Goal: Task Accomplishment & Management: Use online tool/utility

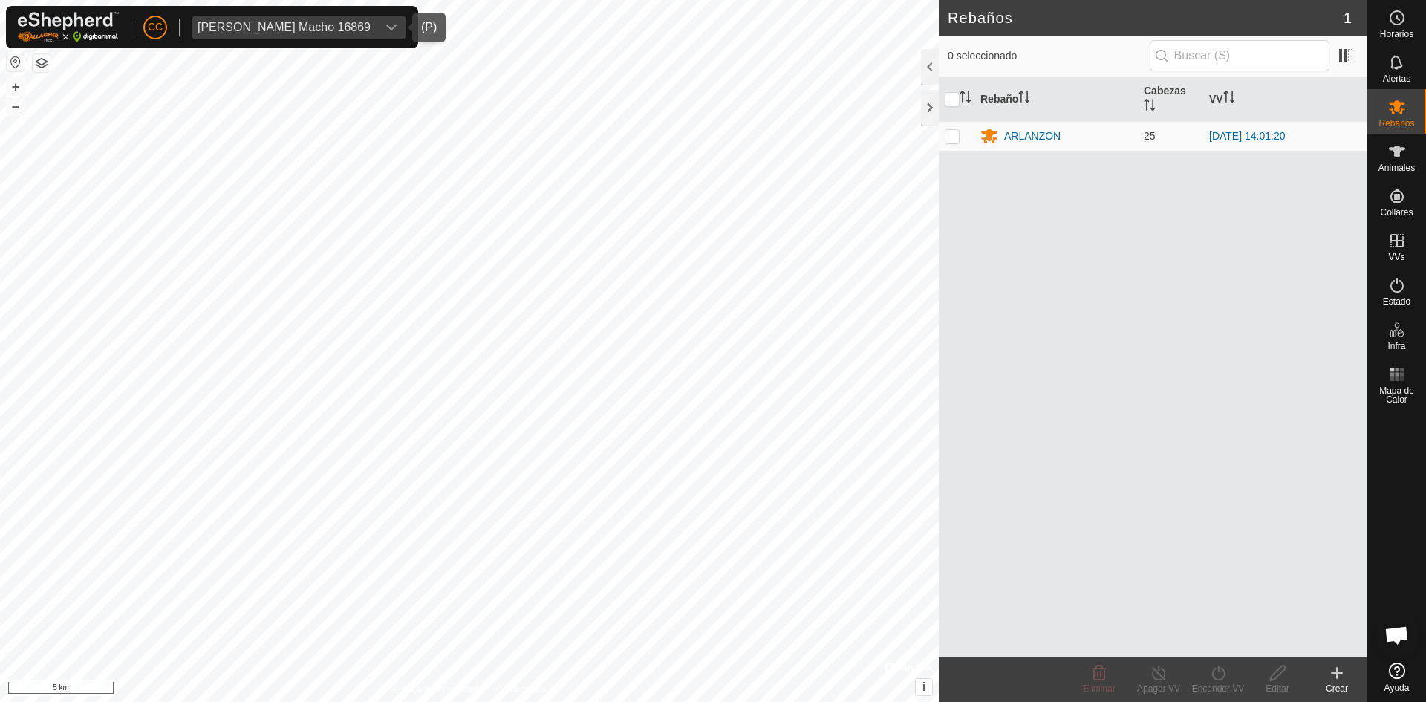
click at [386, 30] on div "dropdown trigger" at bounding box center [392, 28] width 30 height 24
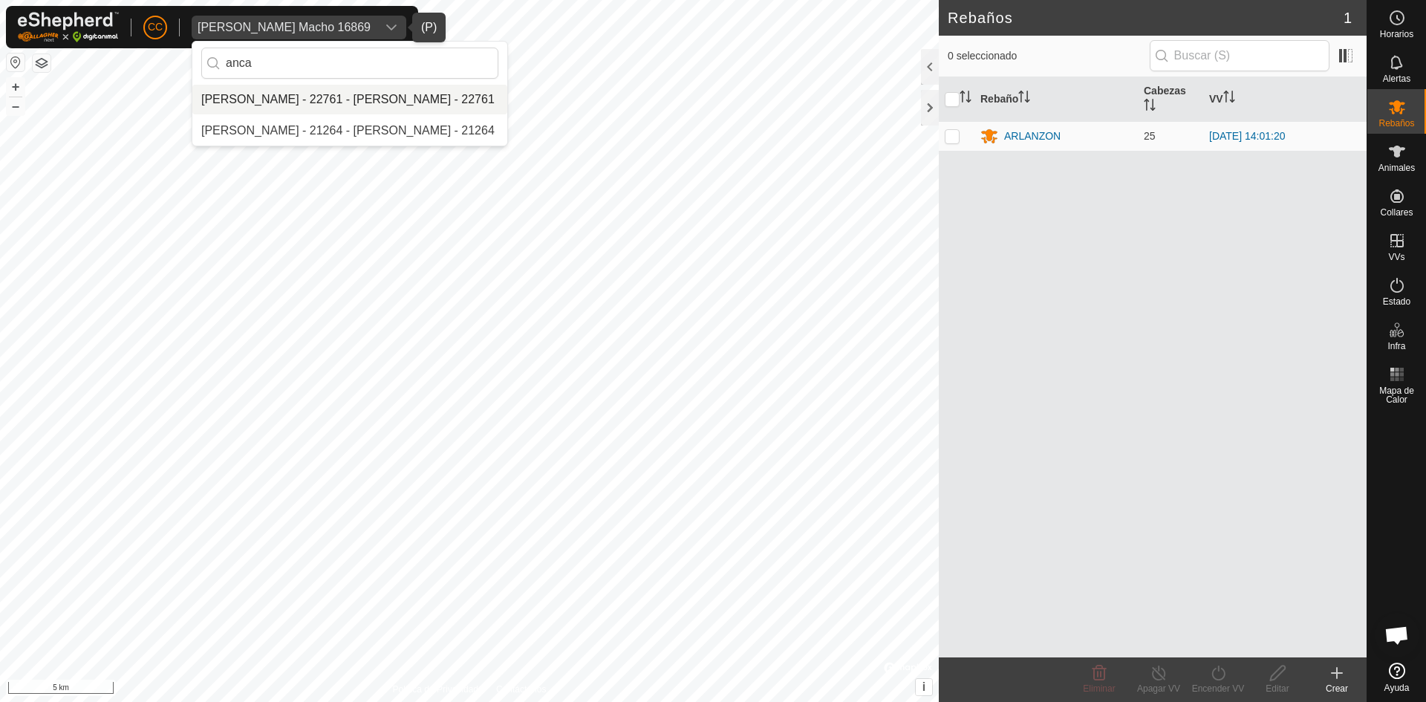
type input "anca"
click at [407, 103] on li "[PERSON_NAME] - 22761 - [PERSON_NAME] - 22761" at bounding box center [349, 100] width 315 height 30
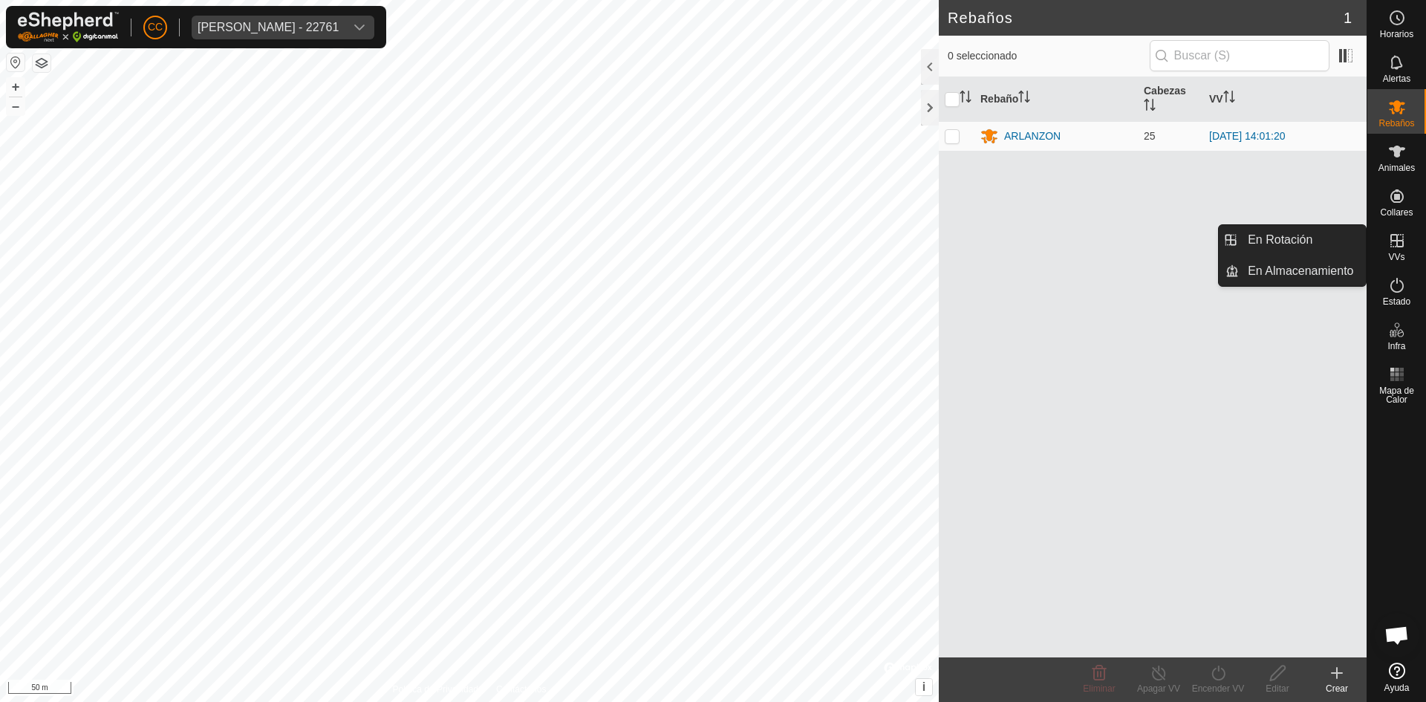
click at [1389, 245] on icon at bounding box center [1397, 241] width 18 height 18
click at [1313, 230] on link "En Rotación" at bounding box center [1302, 240] width 127 height 30
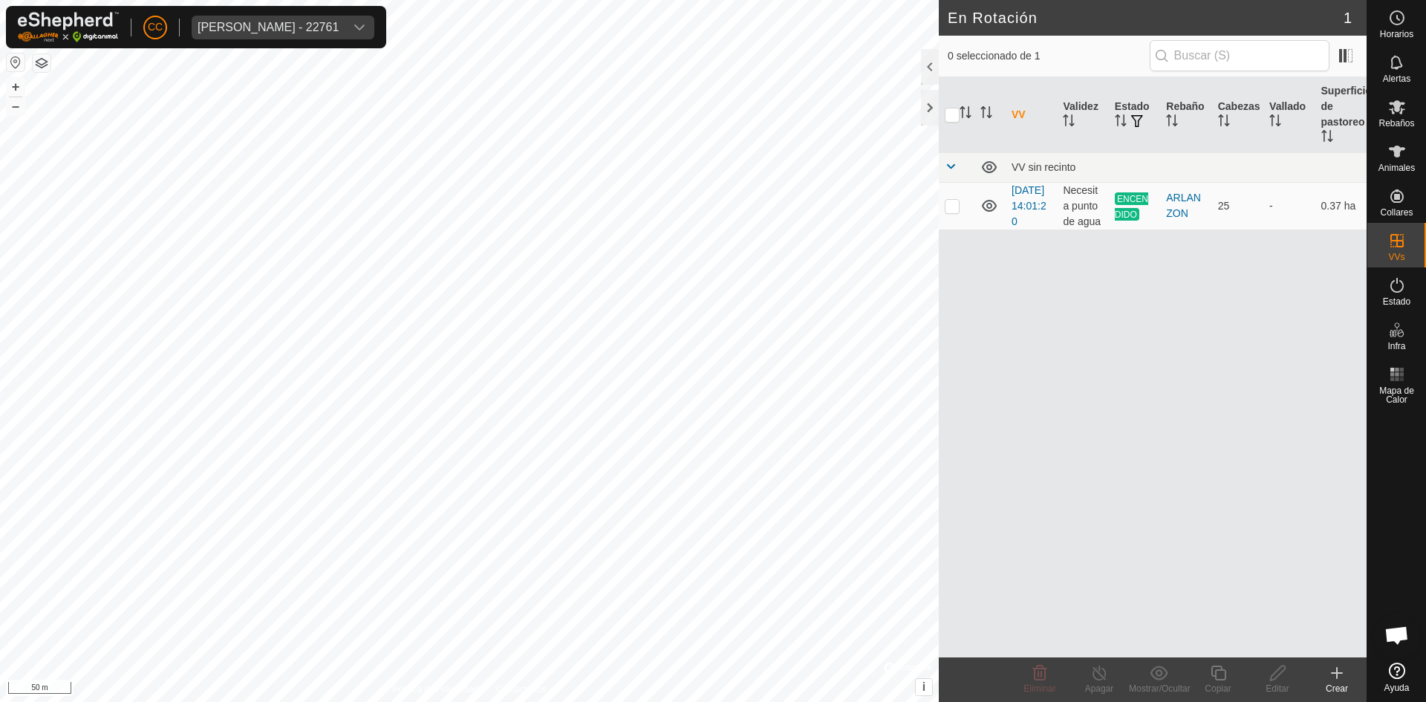
click at [1334, 686] on div "Crear" at bounding box center [1336, 688] width 59 height 13
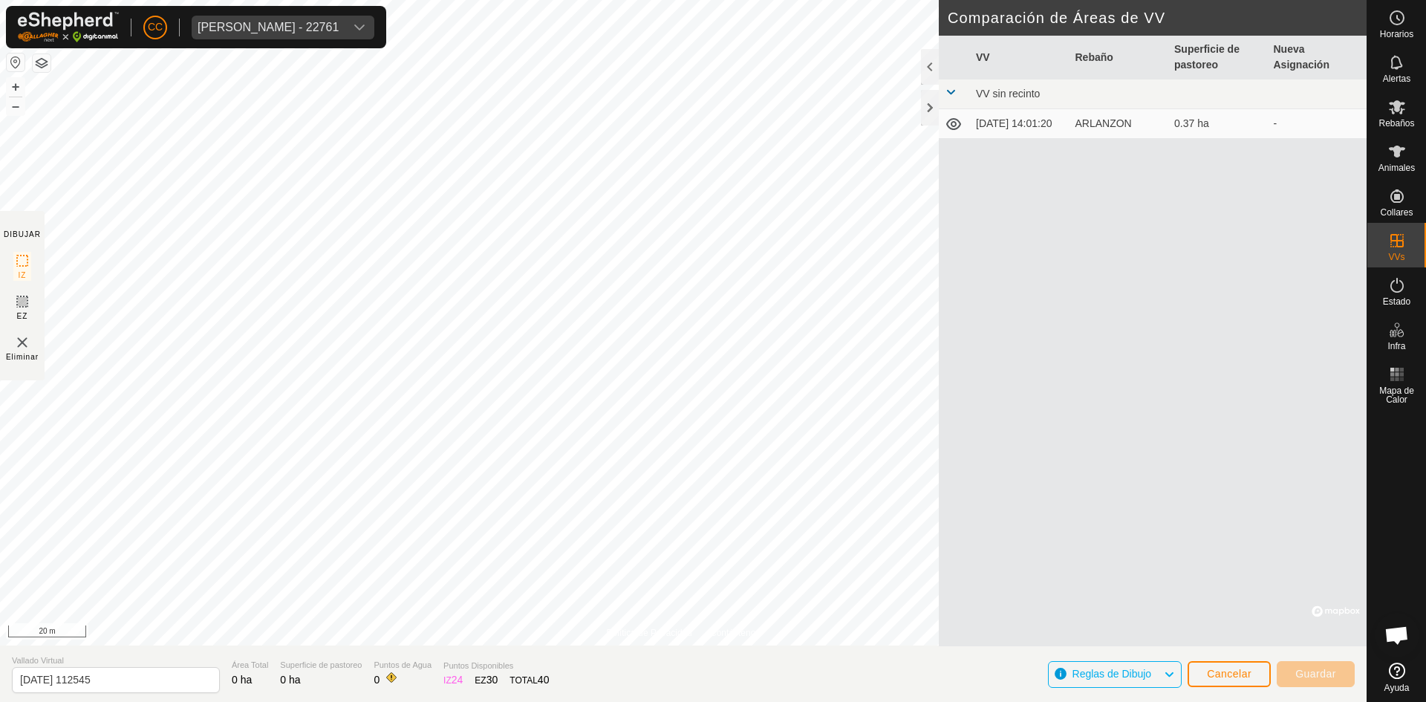
click at [678, 0] on html "CC [PERSON_NAME] - 22761 Horarios Alertas Rebaños Animales Collares VVs Estado …" at bounding box center [713, 351] width 1426 height 702
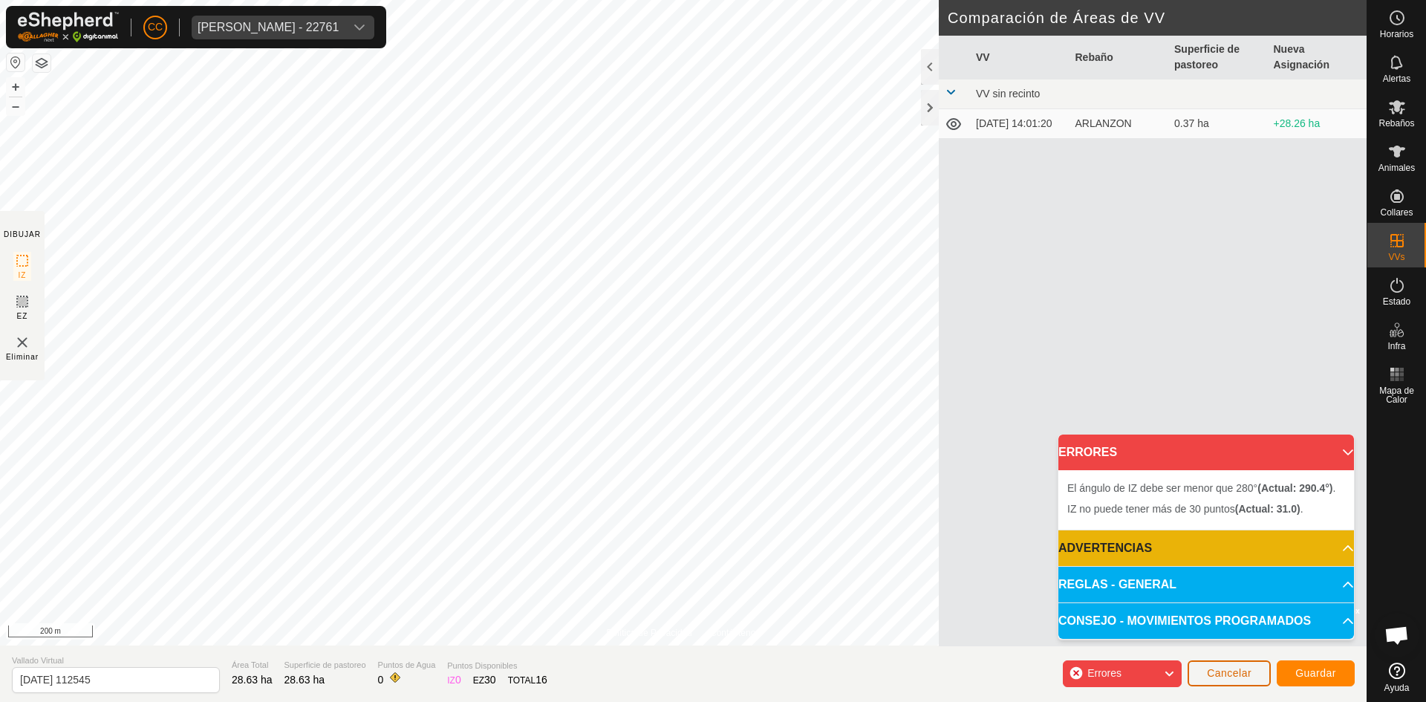
click at [1238, 663] on button "Cancelar" at bounding box center [1229, 673] width 83 height 26
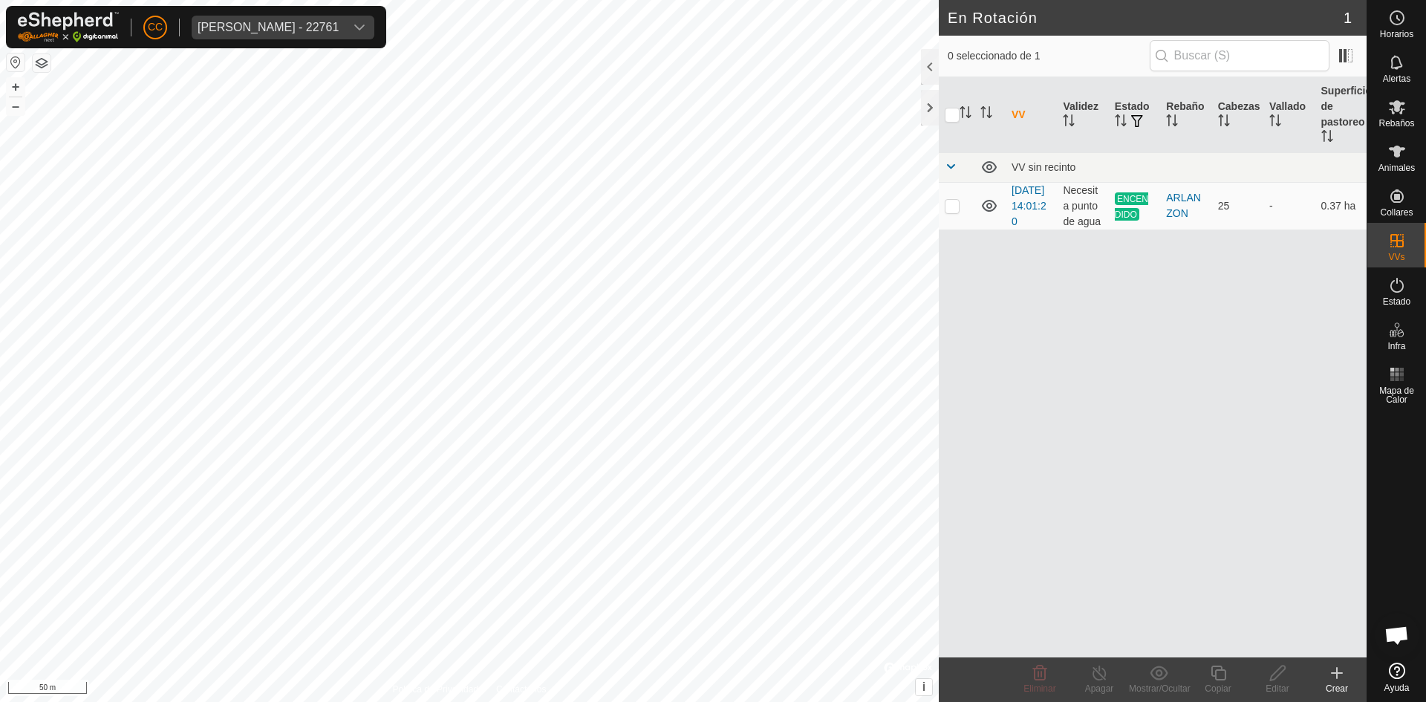
click at [1337, 675] on icon at bounding box center [1337, 673] width 0 height 10
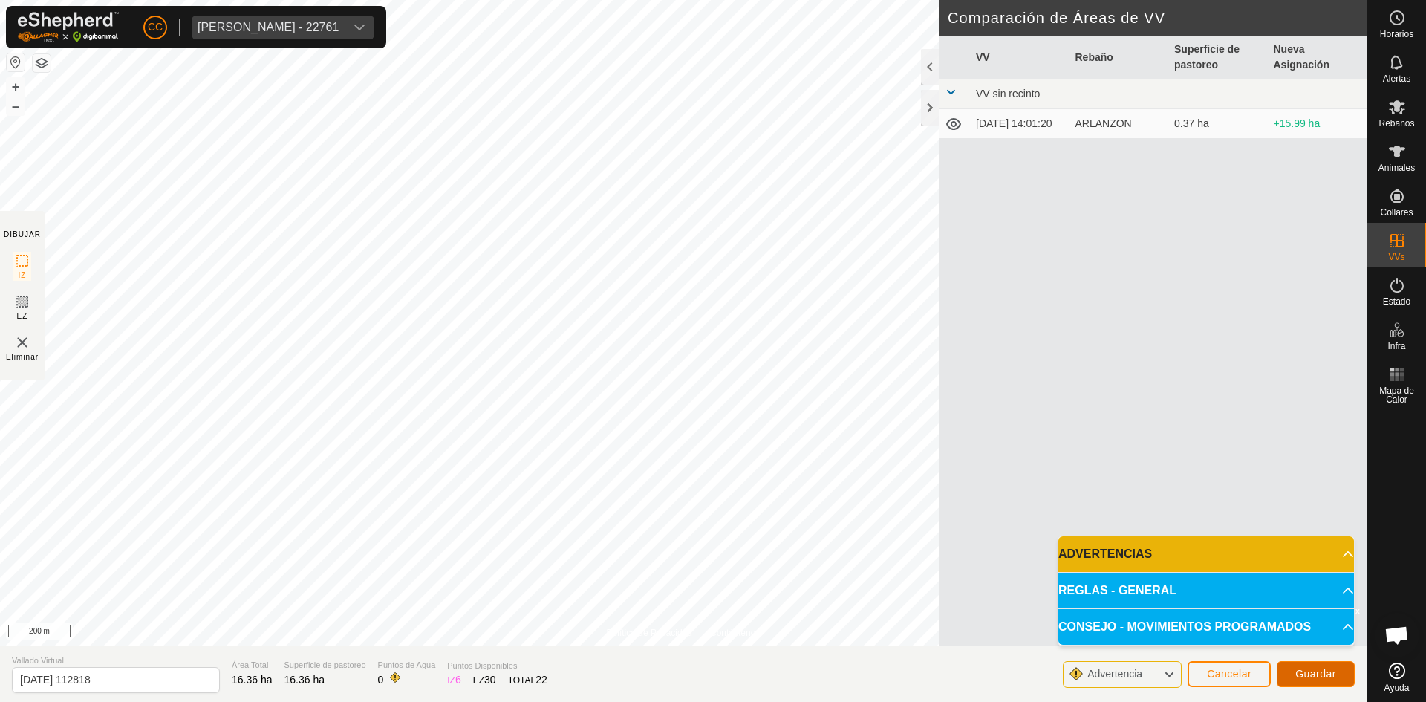
click at [1313, 669] on span "Guardar" at bounding box center [1316, 674] width 41 height 12
